Goal: Transaction & Acquisition: Purchase product/service

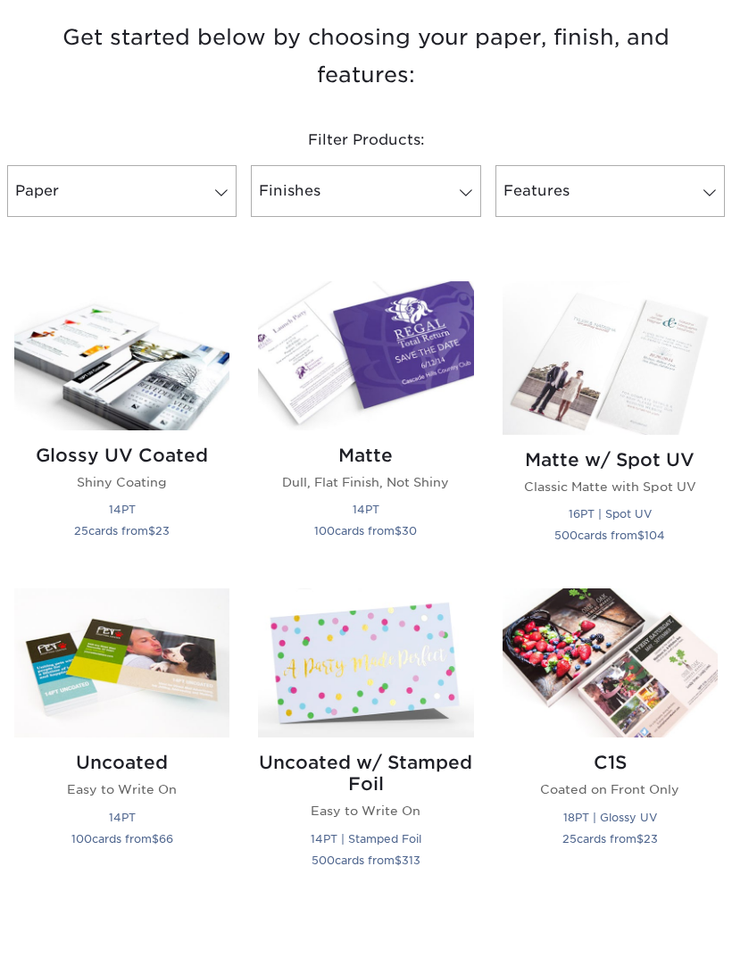
scroll to position [656, 0]
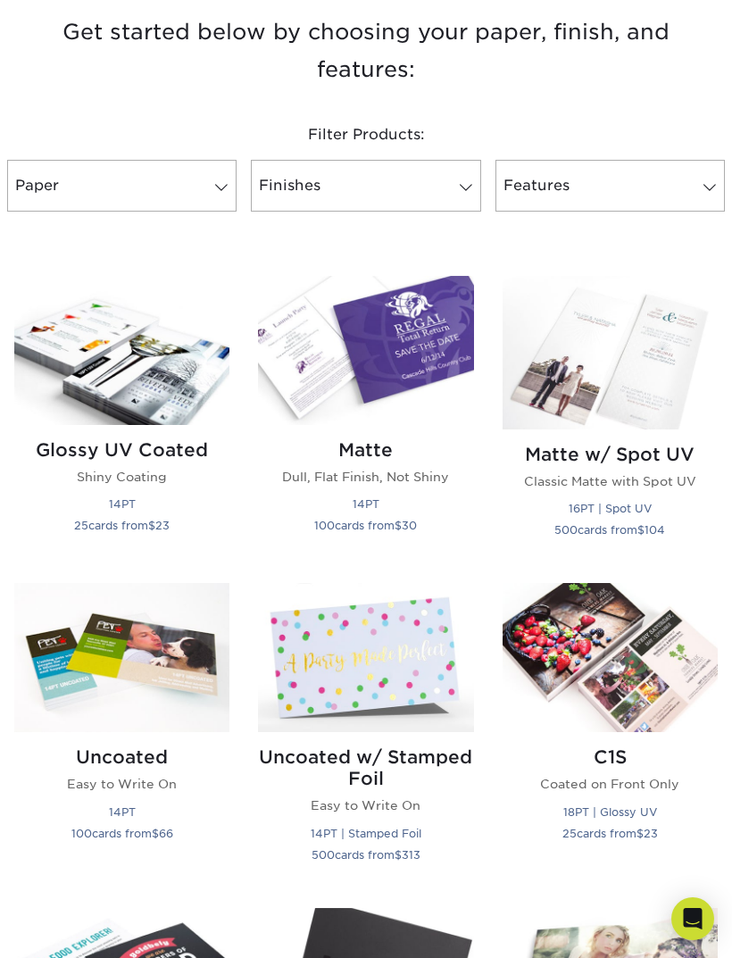
click at [381, 461] on div "Matte Dull, Flat Finish, Not Shiny 14PT 100 cards from $ 30" at bounding box center [365, 491] width 215 height 132
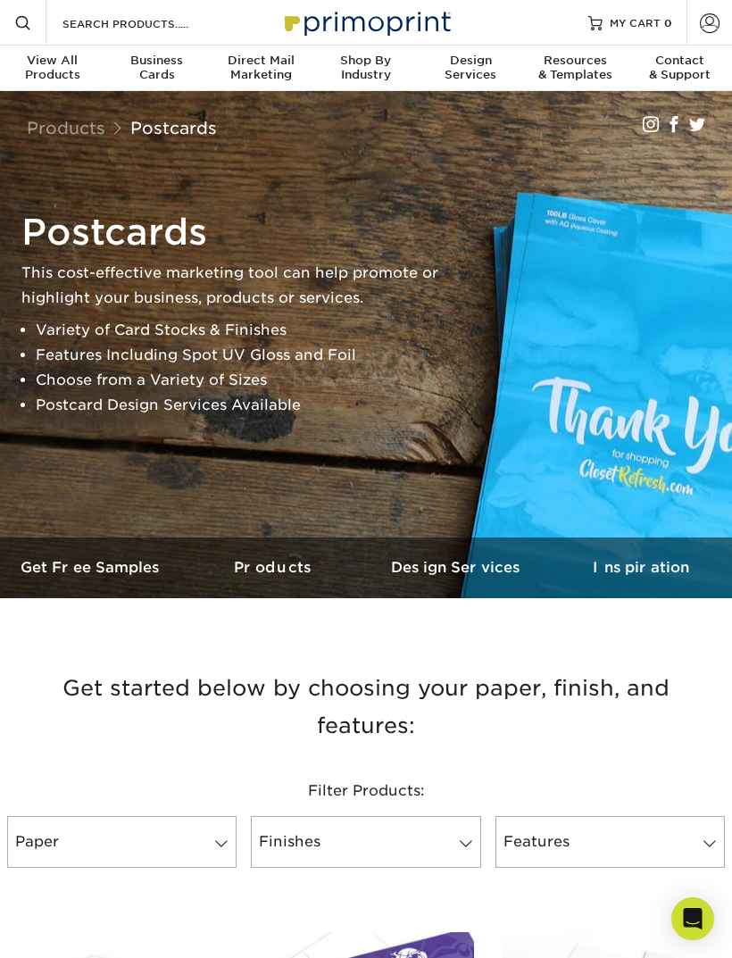
scroll to position [713, 0]
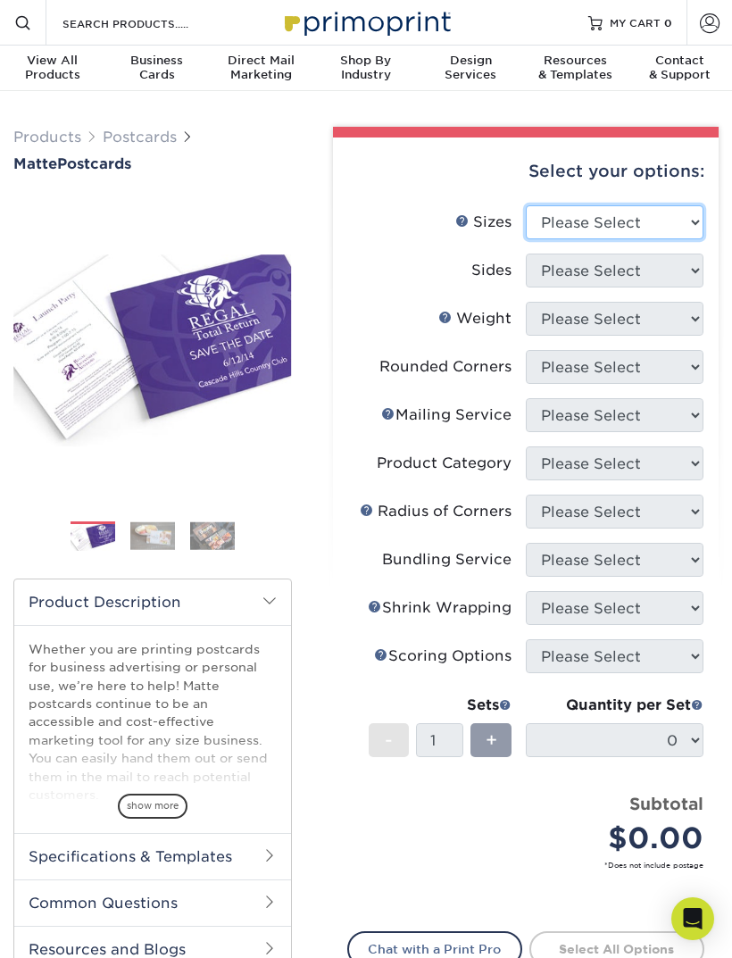
click at [660, 219] on select "Please Select 1.5" x 7" 2" x 4" 2" x 6" 2" x 7" 2" x 8" 2.12" x 5.5" 2.125" x 5…" at bounding box center [615, 222] width 178 height 34
select select "4.00x6.00"
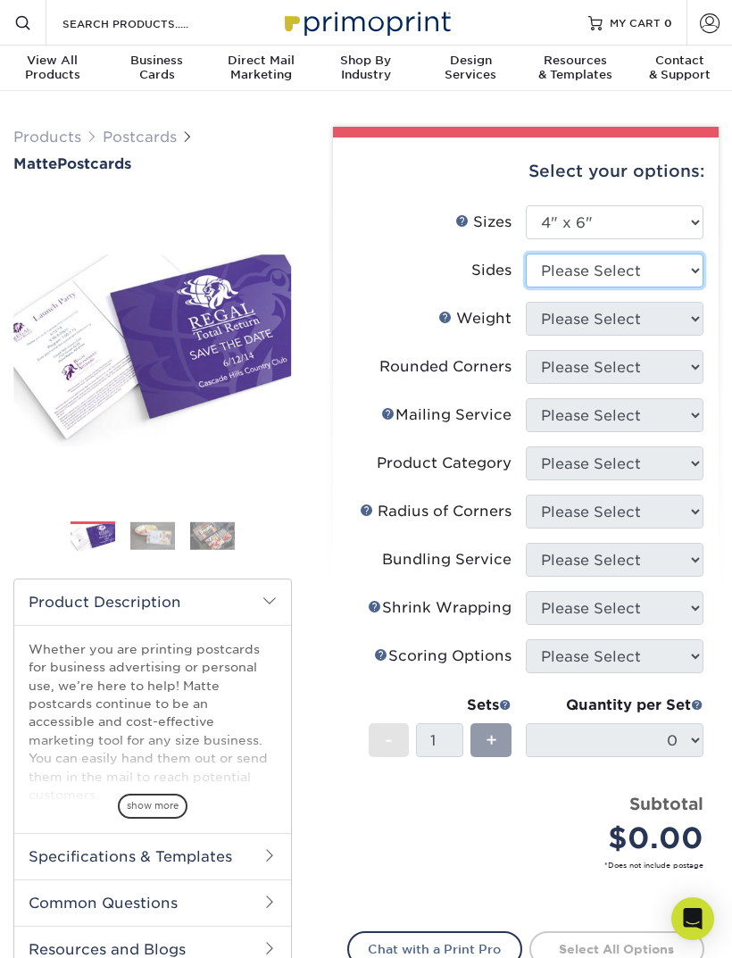
click at [670, 274] on select "Please Select Print Both Sides Print Front Only" at bounding box center [615, 270] width 178 height 34
select select "13abbda7-1d64-4f25-8bb2-c179b224825d"
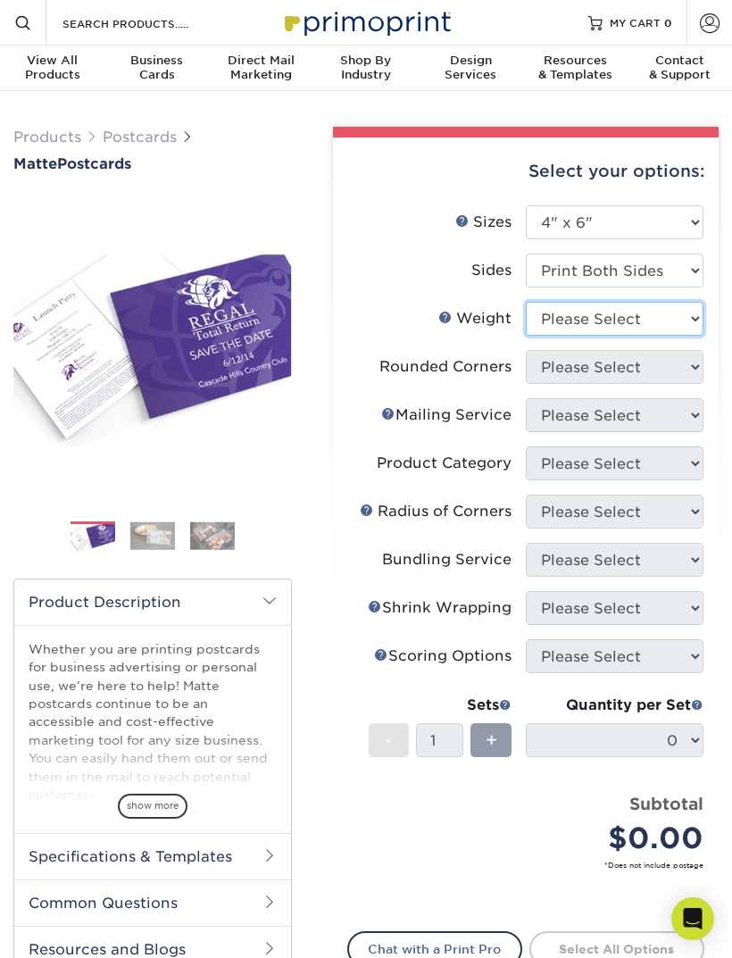
click at [669, 317] on select "Please Select 16PT 14PT" at bounding box center [615, 319] width 178 height 34
select select "14PT"
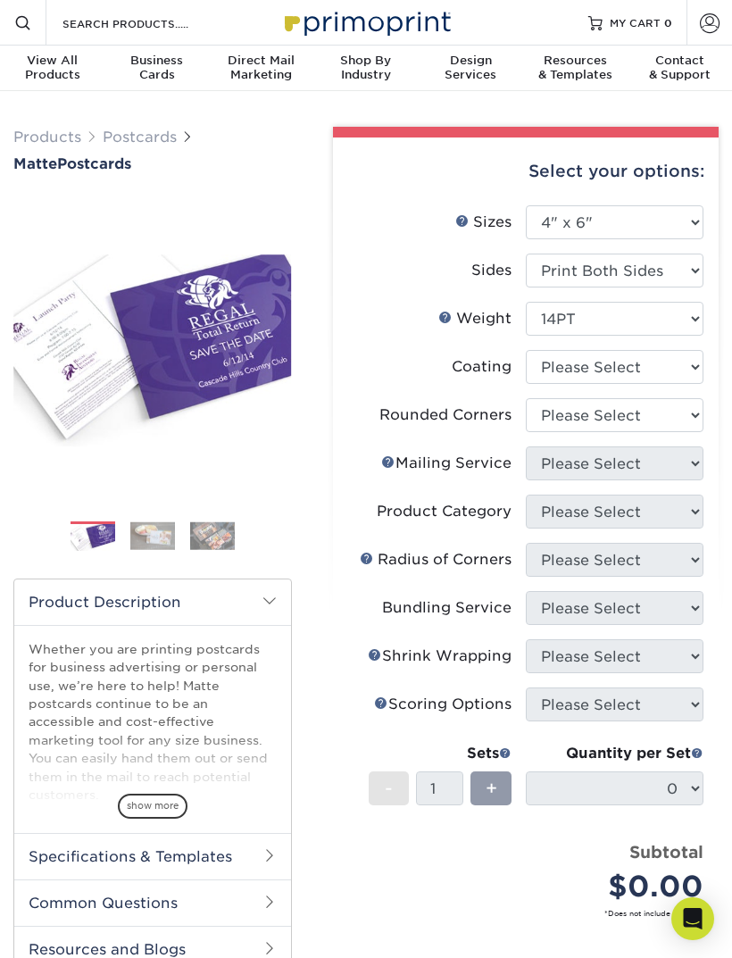
click at [453, 312] on link "Weight Help" at bounding box center [445, 317] width 14 height 14
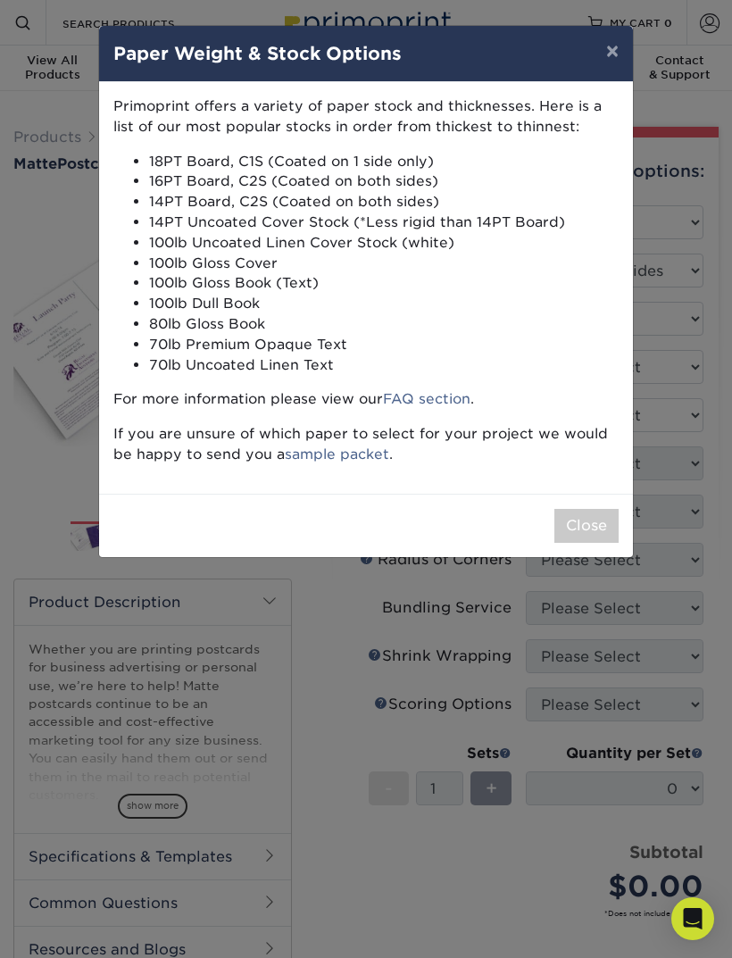
click at [610, 56] on button "×" at bounding box center [612, 51] width 41 height 50
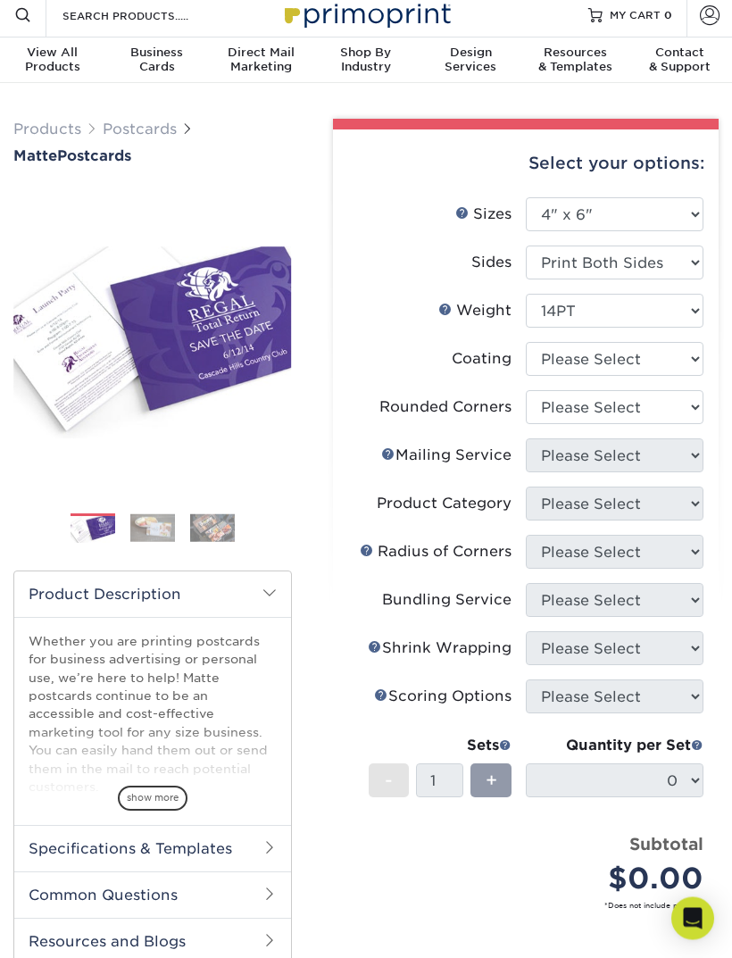
scroll to position [10, 0]
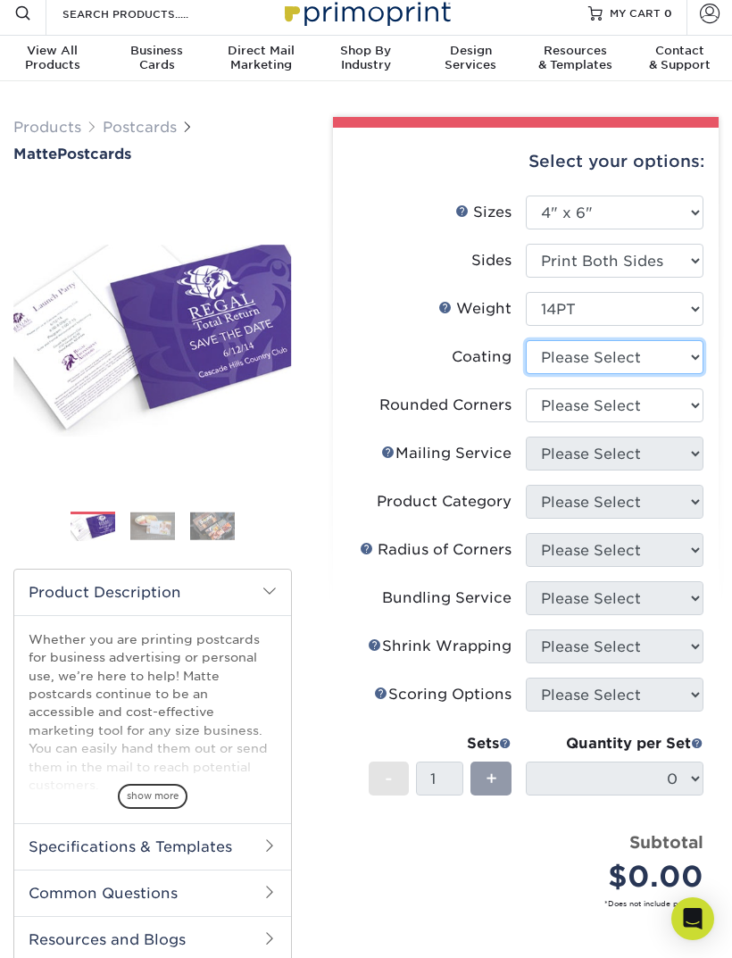
click at [642, 355] on select at bounding box center [615, 357] width 178 height 34
select select "121bb7b5-3b4d-429f-bd8d-bbf80e953313"
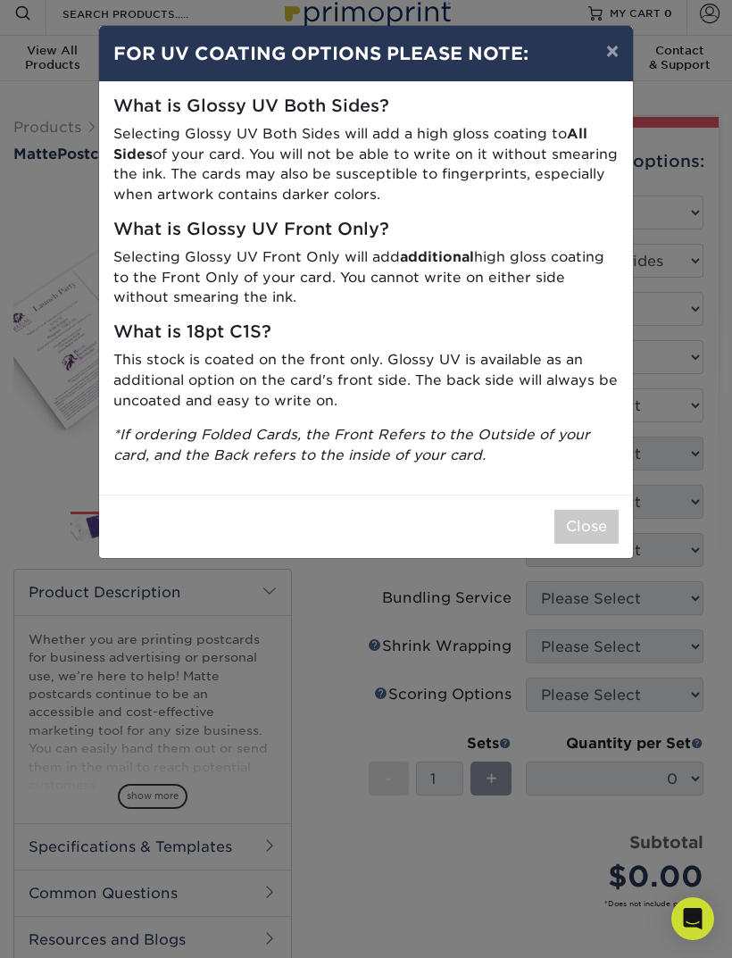
click at [610, 49] on button "×" at bounding box center [612, 51] width 41 height 50
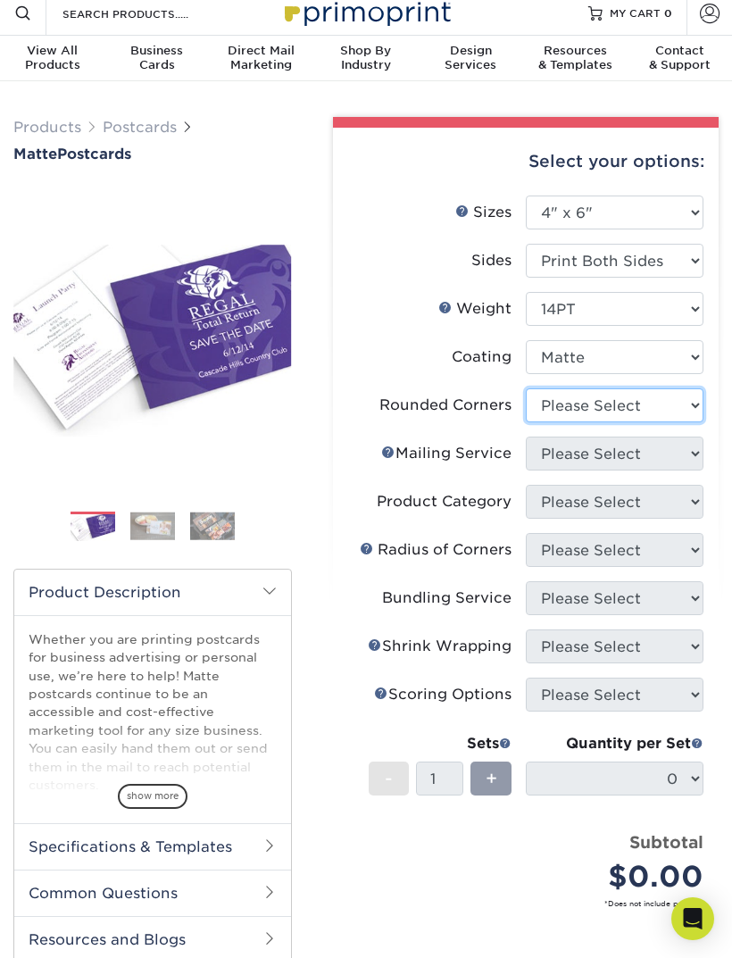
click at [662, 410] on select "Please Select Yes - Round 4 Corners No" at bounding box center [615, 405] width 178 height 34
select select "0"
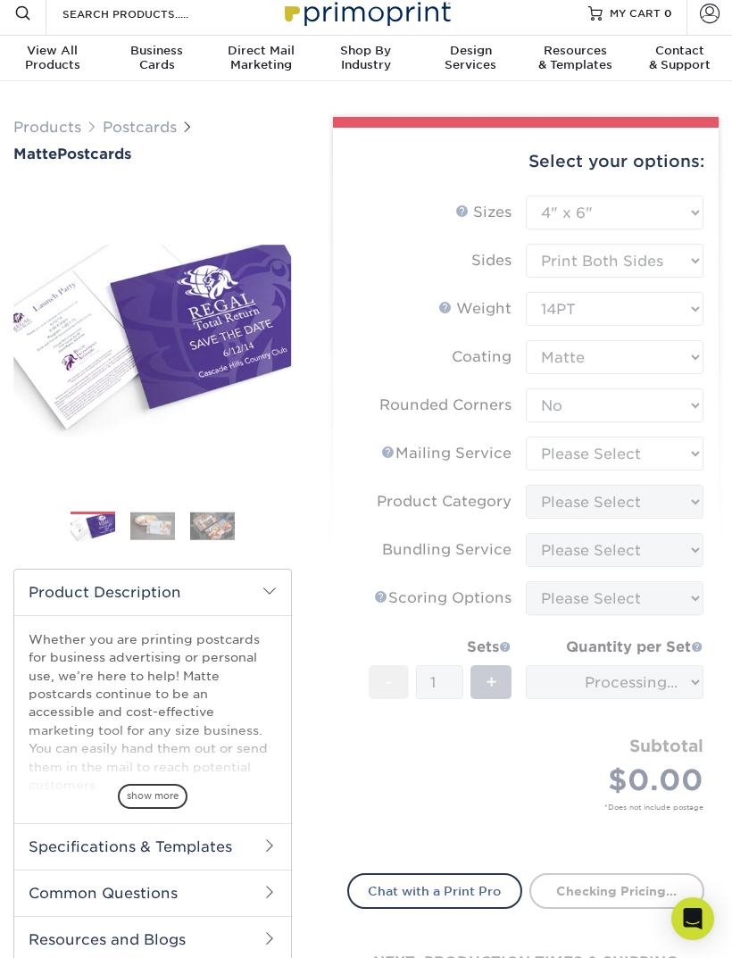
click at [643, 448] on form "Sizes Help Sizes Please Select 1.5" x 7" 2" x 4" 2" x 6" 2" x 7" 2" x 8" 2.12" …" at bounding box center [525, 523] width 357 height 656
click at [644, 452] on form "Sizes Help Sizes Please Select 1.5" x 7" 2" x 4" 2" x 6" 2" x 7" 2" x 8" 2.12" …" at bounding box center [525, 523] width 357 height 656
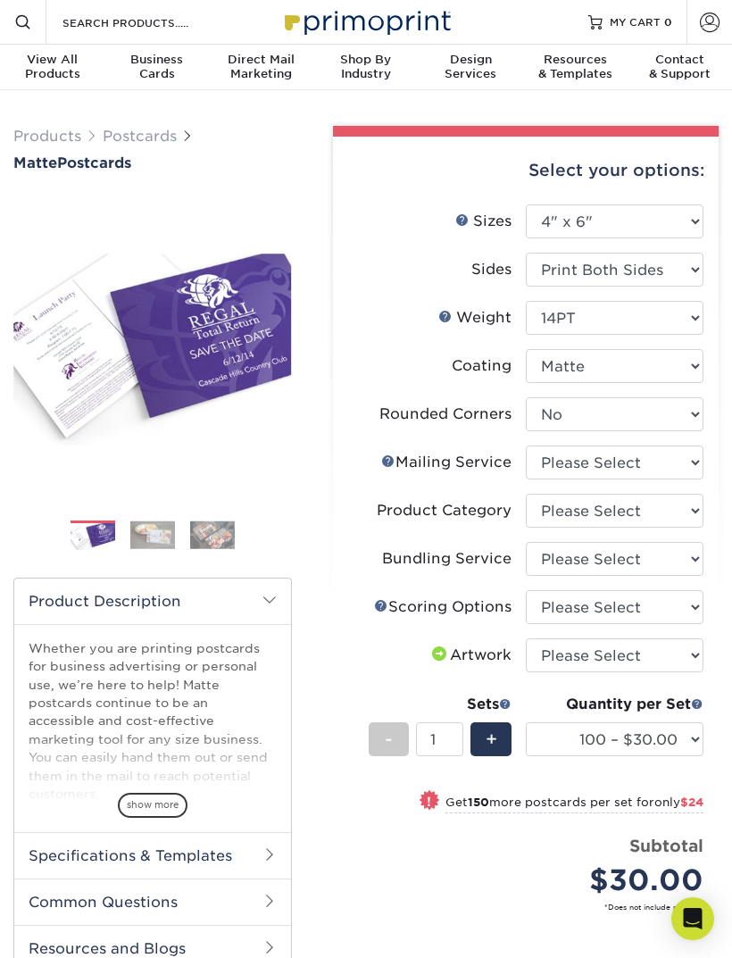
scroll to position [0, 0]
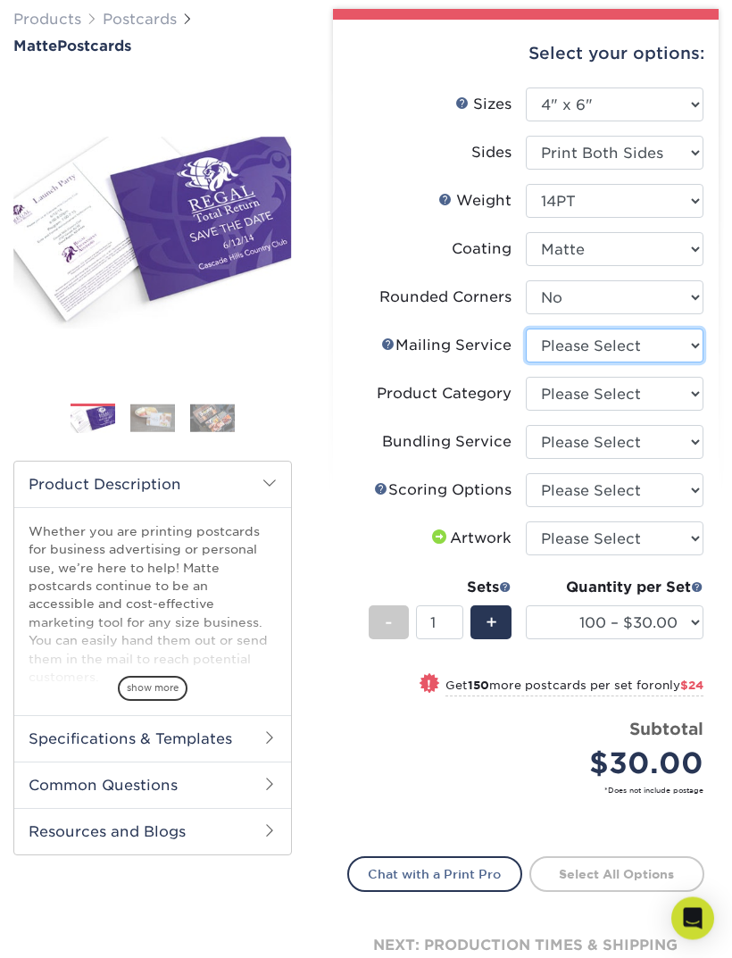
click at [664, 353] on select "Please Select No Direct Mailing Service No, I will mail/stamp/imprint Direct Ma…" at bounding box center [615, 346] width 178 height 34
select select "3e5e9bdd-d78a-4c28-a41d-fe1407925ca6"
click at [681, 336] on select "Please Select No Direct Mailing Service No, I will mail/stamp/imprint Direct Ma…" at bounding box center [615, 345] width 178 height 34
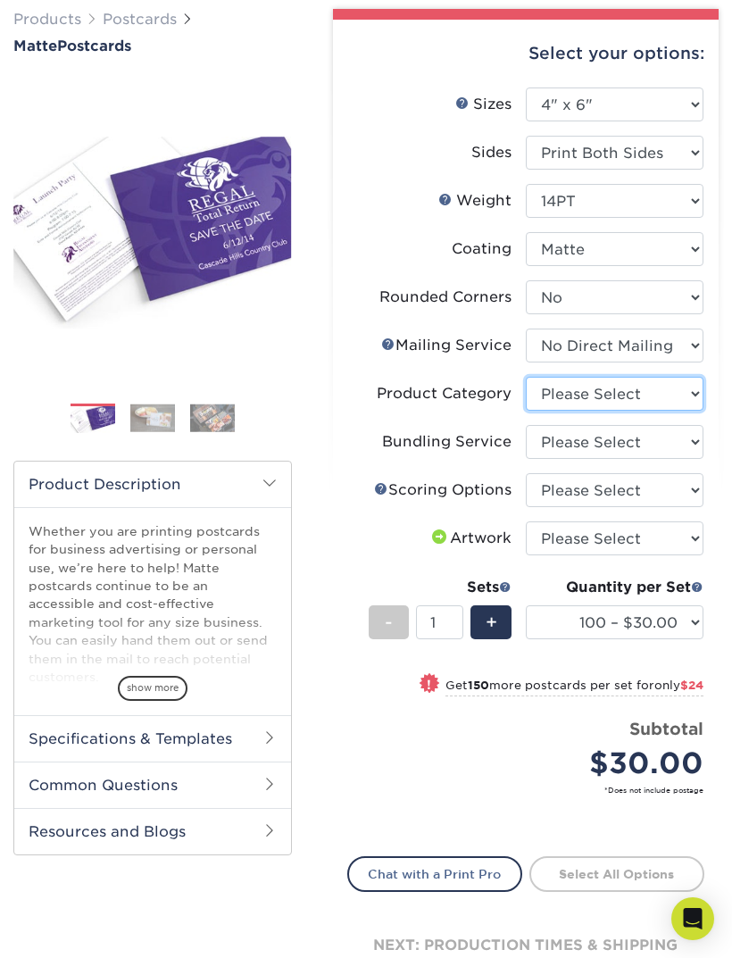
click at [660, 403] on select "Please Select Postcards" at bounding box center [615, 394] width 178 height 34
select select "9b7272e0-d6c8-4c3c-8e97-d3a1bcdab858"
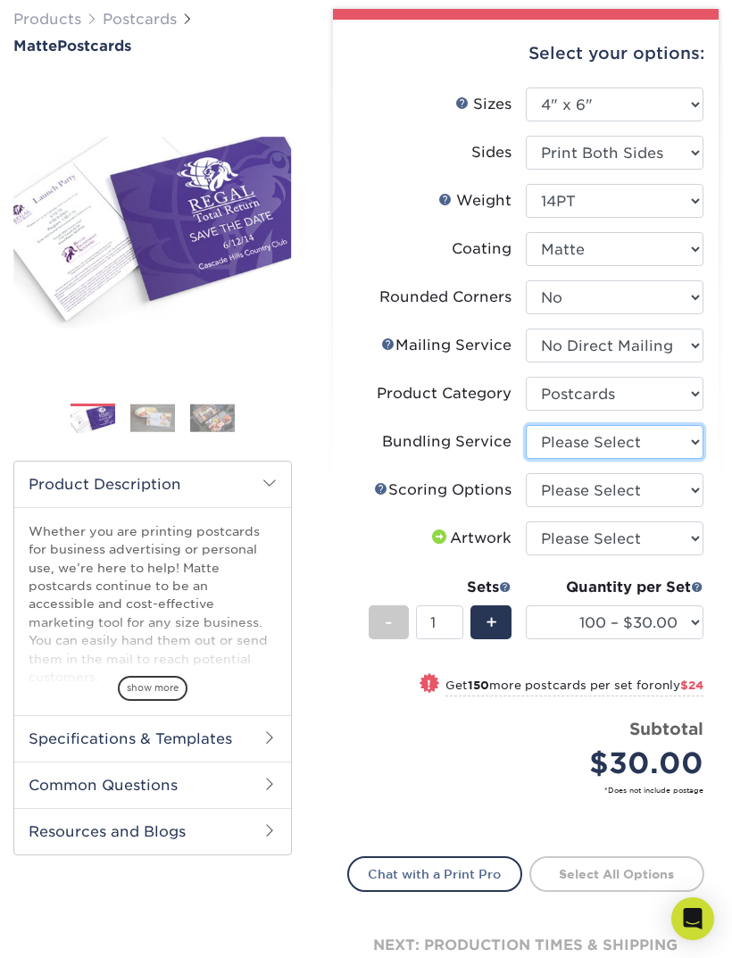
click at [659, 442] on select "Please Select No Bundling Services Yes, Bundles of 50 (+2 Days) Yes, Bundles of…" at bounding box center [615, 442] width 178 height 34
select select "58689abb-25c0-461c-a4c3-a80b627d6649"
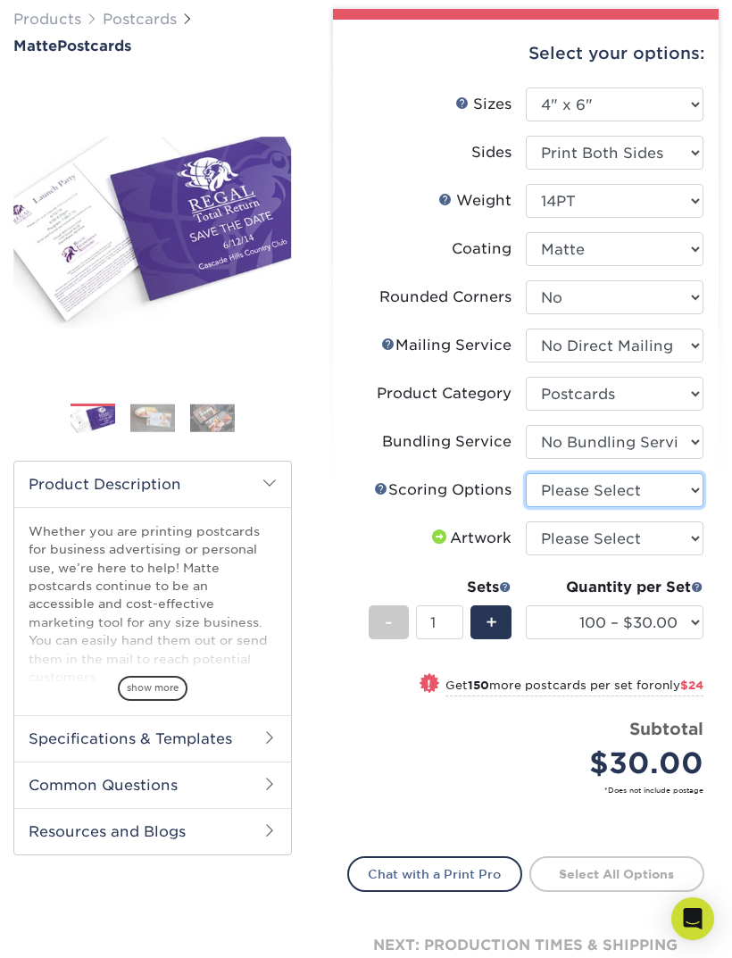
click at [654, 493] on select "Please Select No Scoring One Score" at bounding box center [615, 490] width 178 height 34
select select "16ebe401-5398-422d-8cb0-f3adbb82deb5"
click at [646, 532] on select "Please Select I will upload files I need a design - $150" at bounding box center [615, 538] width 178 height 34
select select "upload"
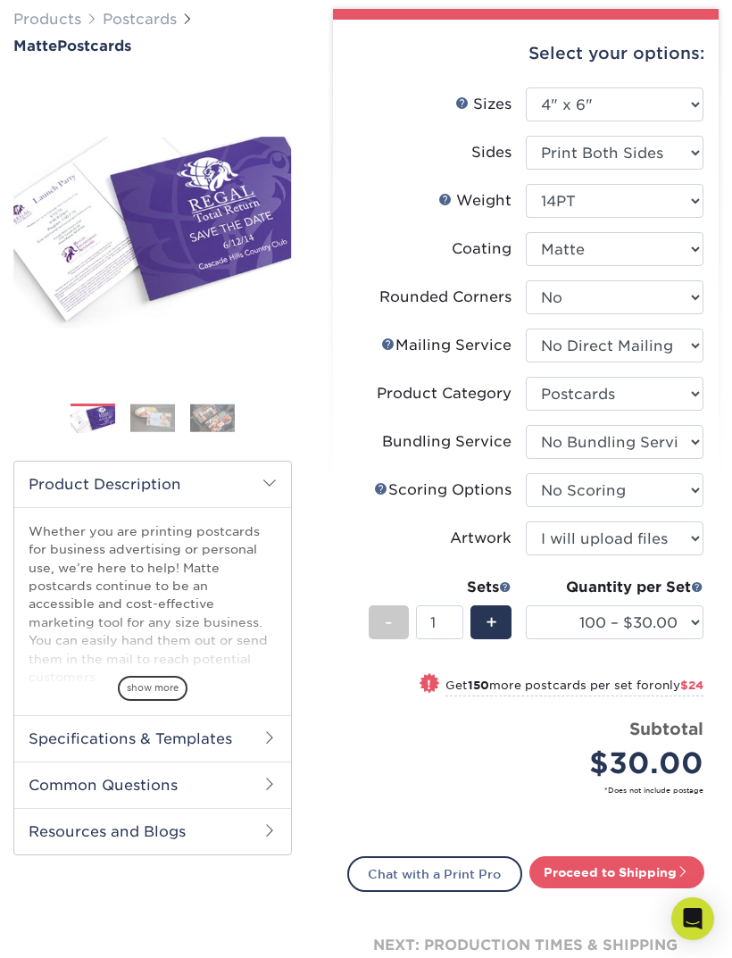
click at [637, 871] on link "Proceed to Shipping" at bounding box center [616, 872] width 175 height 32
type input "Set 1"
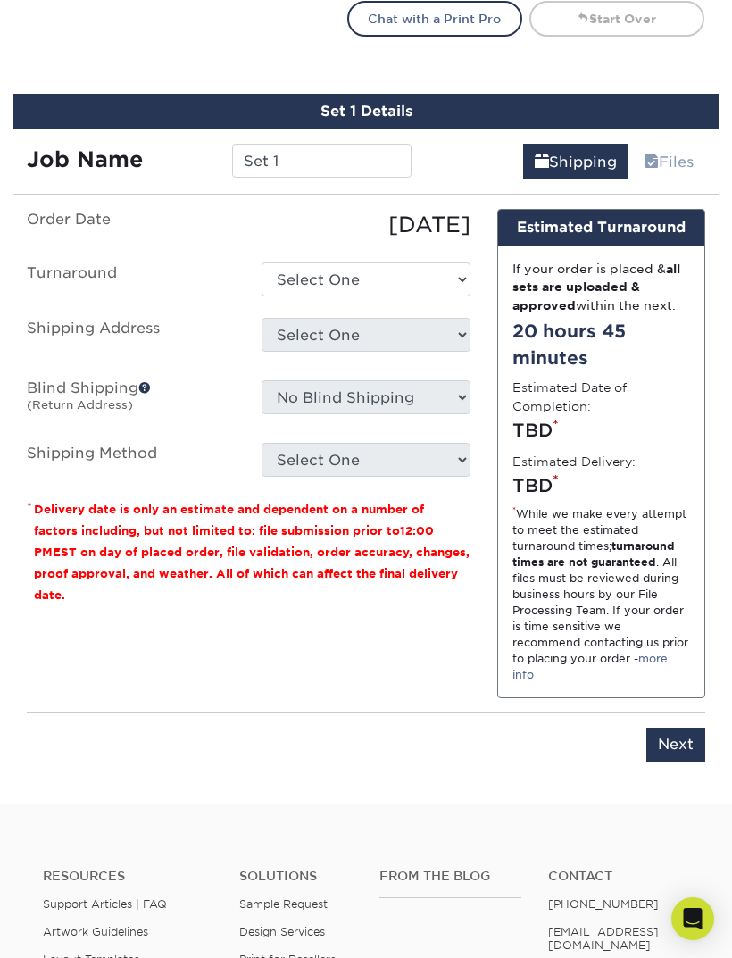
scroll to position [1019, 0]
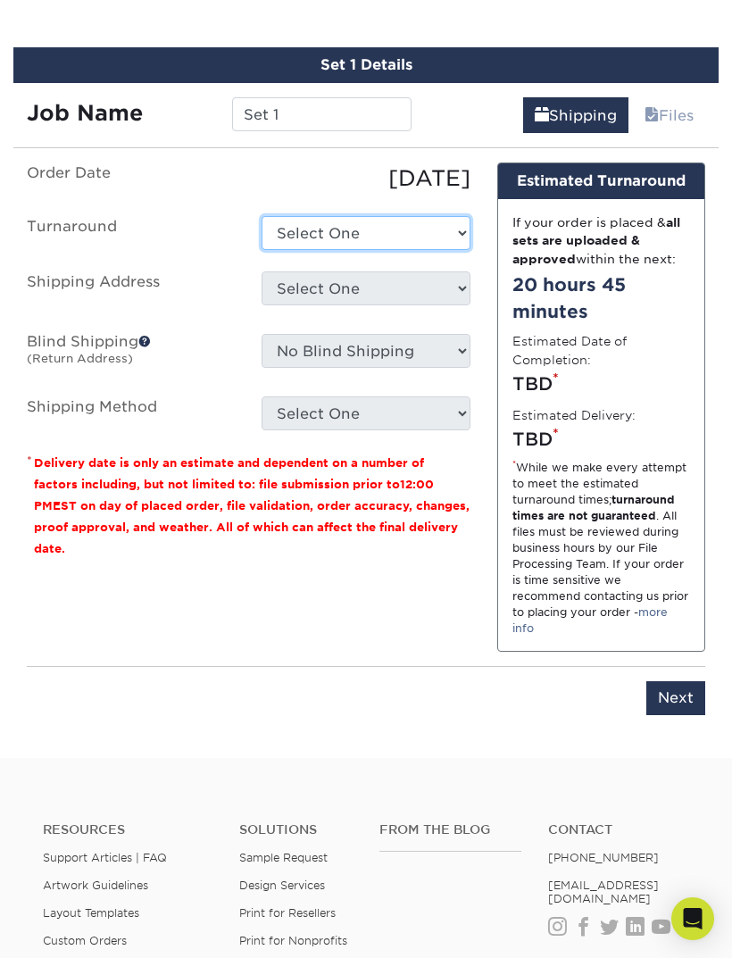
click at [453, 228] on select "Select One 2-4 Business Days 2 Day Next Business Day" at bounding box center [366, 233] width 208 height 34
select select "734dce4a-c52e-4e06-8cc9-b20774488c39"
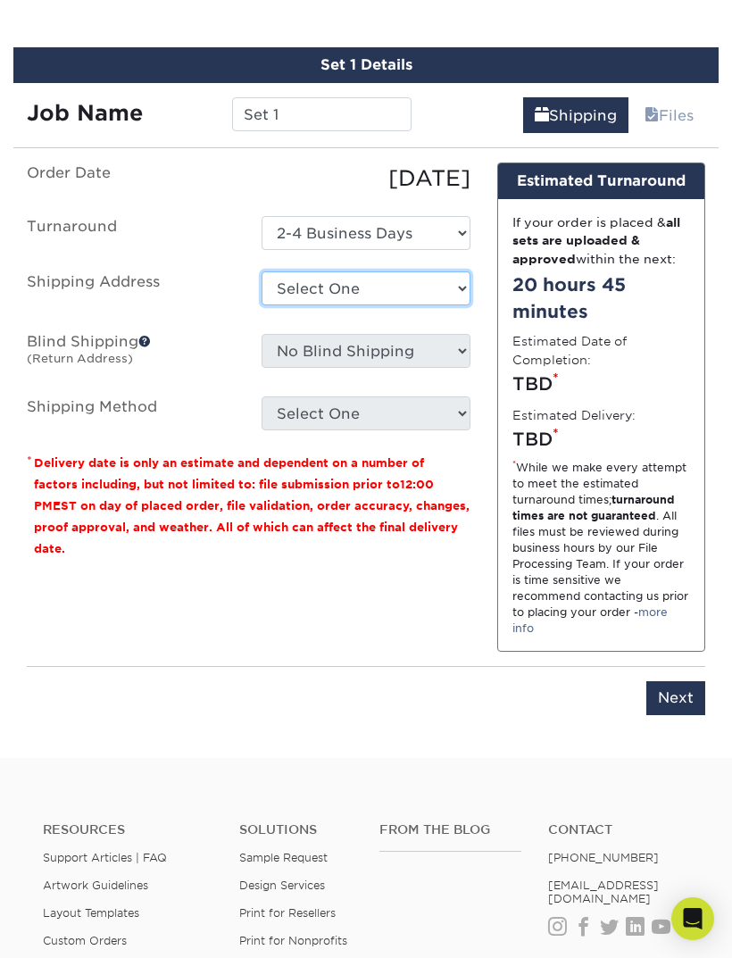
click at [459, 295] on select "Select One + Add New Address - Login" at bounding box center [366, 288] width 208 height 34
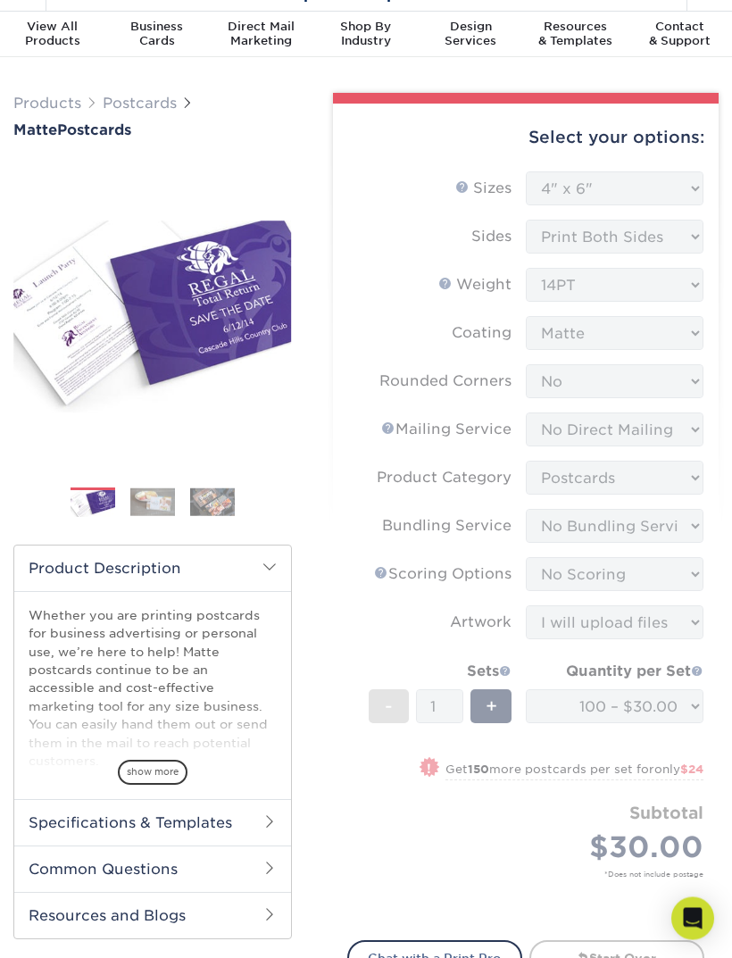
scroll to position [0, 0]
